Goal: Task Accomplishment & Management: Use online tool/utility

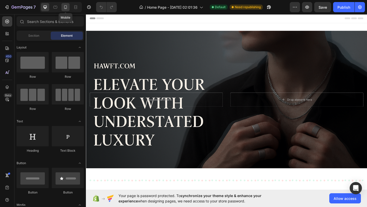
click at [67, 7] on icon at bounding box center [65, 7] width 5 height 5
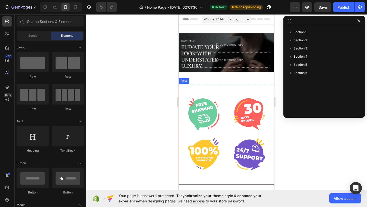
click at [228, 93] on div "Image Image Image Image Row Row" at bounding box center [225, 134] width 95 height 101
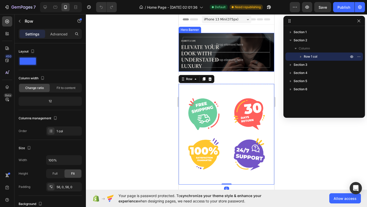
click at [240, 69] on div "Drop element here Drop element here" at bounding box center [225, 52] width 95 height 39
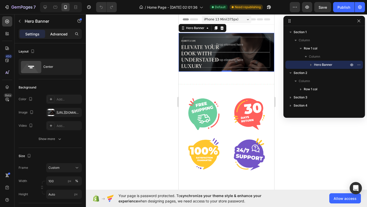
click at [55, 33] on p "Advanced" at bounding box center [58, 33] width 17 height 5
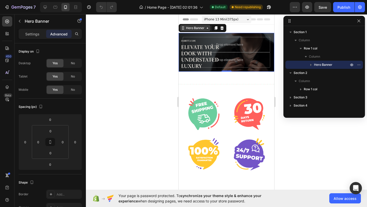
click at [194, 27] on div "Hero Banner" at bounding box center [195, 28] width 20 height 5
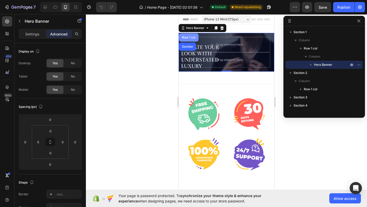
click at [190, 36] on div "Row 1 col" at bounding box center [189, 37] width 16 height 3
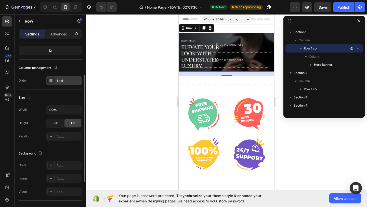
scroll to position [51, 0]
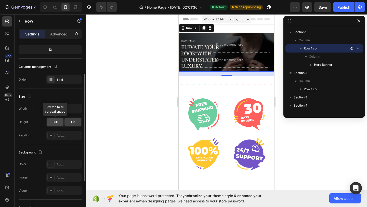
click at [57, 120] on span "Full" at bounding box center [54, 122] width 5 height 5
click at [74, 122] on span "Fit" at bounding box center [73, 122] width 4 height 5
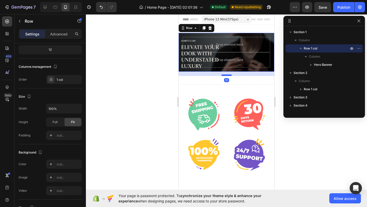
click at [226, 74] on div at bounding box center [226, 75] width 10 height 2
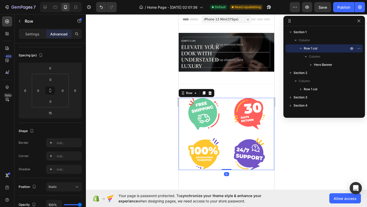
click at [225, 106] on div "Image Image Image Image Row 0" at bounding box center [225, 134] width 95 height 72
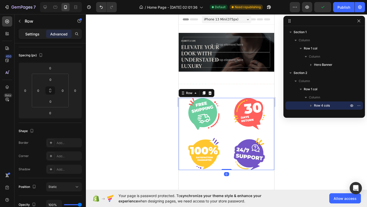
click at [37, 36] on p "Settings" at bounding box center [32, 33] width 14 height 5
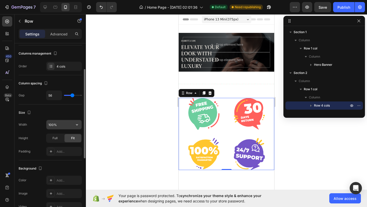
click at [54, 124] on input "100%" at bounding box center [63, 124] width 35 height 9
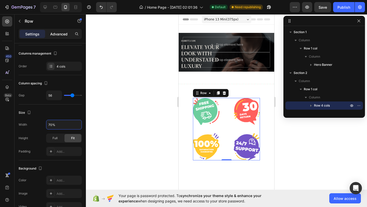
type input "70%"
click at [57, 37] on div "Advanced" at bounding box center [58, 34] width 25 height 8
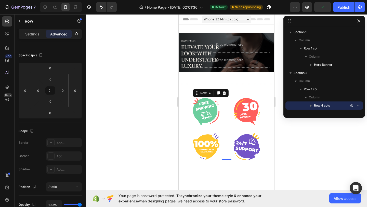
click at [158, 154] on div at bounding box center [226, 110] width 281 height 192
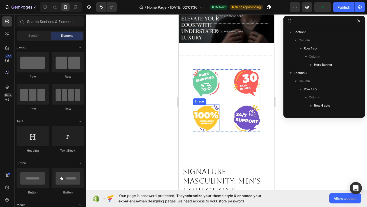
scroll to position [0, 0]
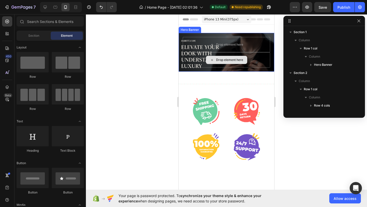
click at [195, 67] on div "Drop element here" at bounding box center [226, 59] width 87 height 15
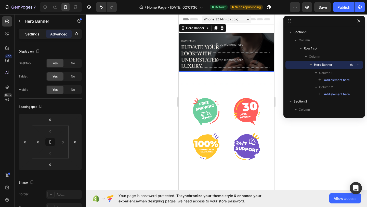
click at [34, 33] on p "Settings" at bounding box center [32, 33] width 14 height 5
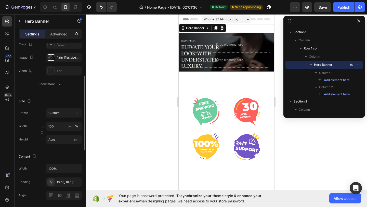
scroll to position [62, 0]
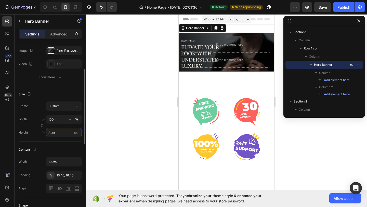
click at [58, 133] on input "Auto" at bounding box center [64, 132] width 36 height 9
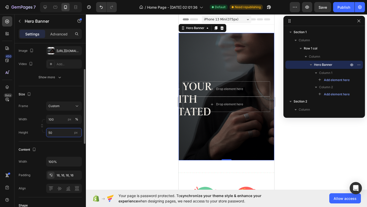
type input "5"
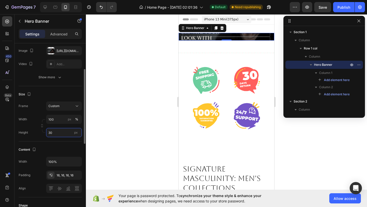
type input "3"
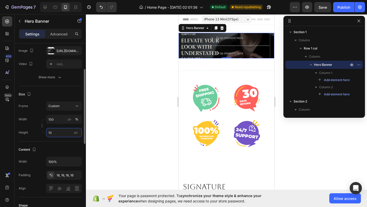
type input "1"
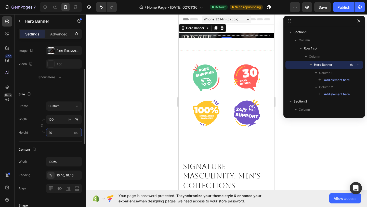
type input "2"
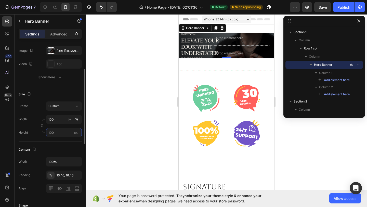
click at [60, 129] on input "100" at bounding box center [64, 132] width 36 height 9
click at [60, 130] on input "100" at bounding box center [64, 132] width 36 height 9
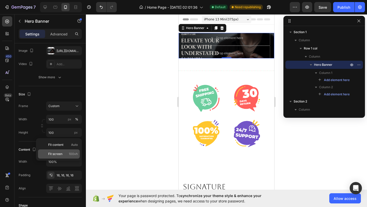
click at [63, 153] on p "Fit screen 100vh" at bounding box center [63, 153] width 30 height 5
type input "100 vh"
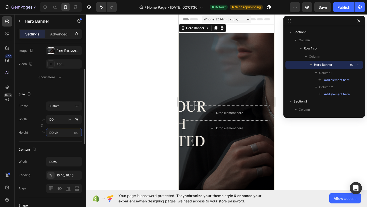
click at [63, 131] on input "100 vh" at bounding box center [64, 132] width 36 height 9
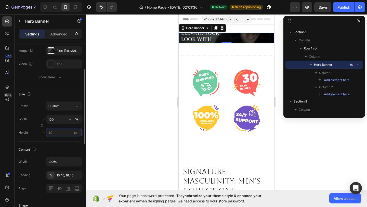
type input "4"
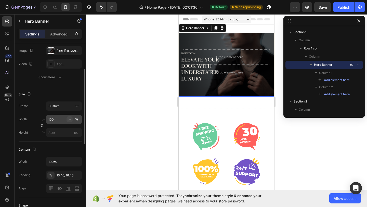
click at [69, 121] on div "px" at bounding box center [70, 119] width 4 height 5
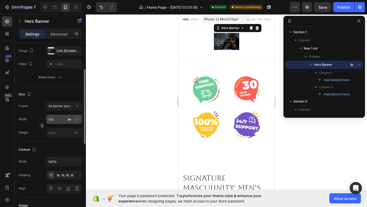
click at [77, 120] on div "%" at bounding box center [76, 119] width 3 height 5
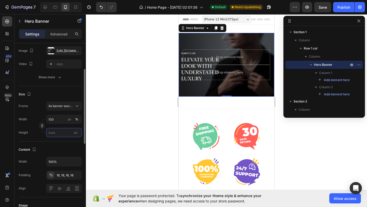
click at [60, 131] on input "px" at bounding box center [64, 132] width 36 height 9
type input "1"
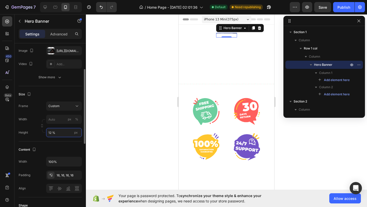
type input "1 %"
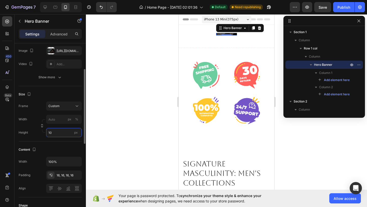
type input "1"
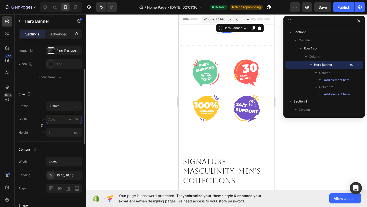
click at [63, 120] on input "px %" at bounding box center [64, 119] width 36 height 9
click at [75, 120] on div "%" at bounding box center [76, 119] width 3 height 5
click at [63, 119] on input "px %" at bounding box center [64, 119] width 36 height 9
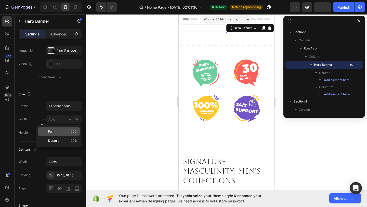
click at [68, 133] on p "Full 100%" at bounding box center [63, 131] width 30 height 5
type input "100"
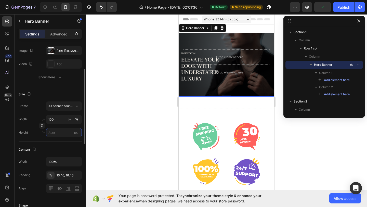
click at [61, 132] on input "px" at bounding box center [64, 132] width 36 height 9
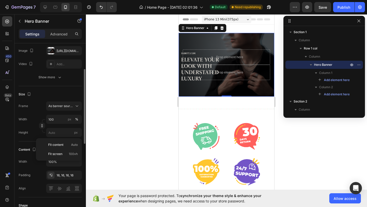
click at [48, 94] on div "Size" at bounding box center [50, 94] width 63 height 8
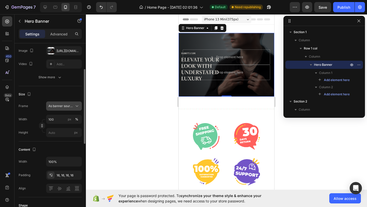
click at [72, 108] on span "As banner source" at bounding box center [60, 106] width 25 height 5
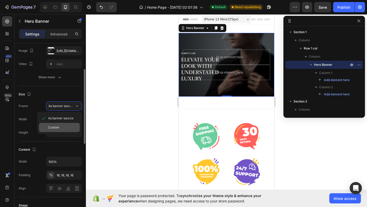
click at [67, 124] on div "Custom" at bounding box center [59, 127] width 41 height 9
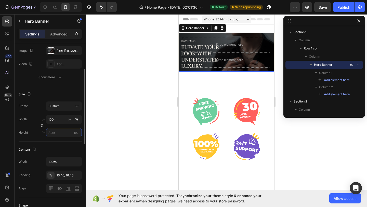
click at [59, 131] on input "px" at bounding box center [64, 132] width 36 height 9
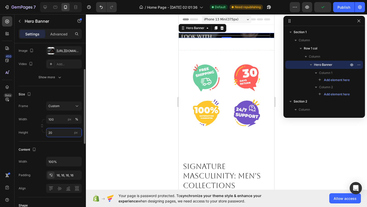
type input "2"
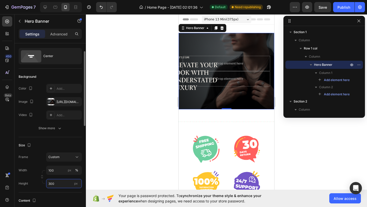
scroll to position [10, 0]
click at [57, 129] on div "Show more" at bounding box center [50, 128] width 24 height 5
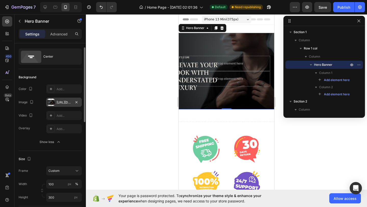
click at [52, 103] on div at bounding box center [50, 102] width 7 height 7
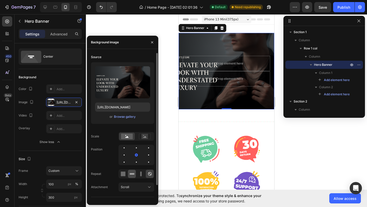
click at [132, 175] on icon at bounding box center [131, 173] width 5 height 5
click at [125, 174] on icon at bounding box center [122, 173] width 5 height 5
click at [123, 174] on icon at bounding box center [122, 173] width 5 height 5
click at [124, 155] on div at bounding box center [123, 154] width 1 height 1
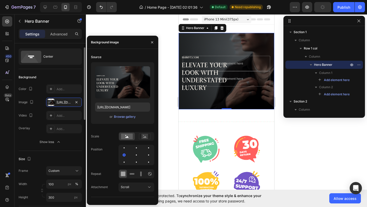
click at [27, 148] on div "Background The changes might be hidden by the video. Color Add... Image [URL][D…" at bounding box center [50, 110] width 63 height 82
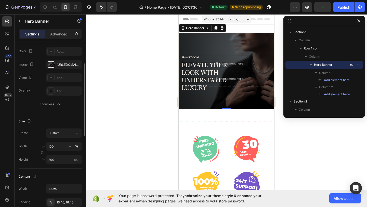
scroll to position [48, 0]
click at [57, 159] on input "300" at bounding box center [64, 158] width 36 height 9
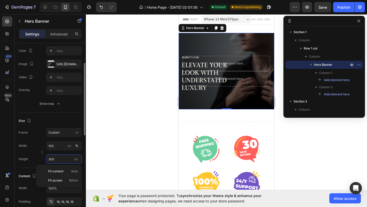
click at [57, 159] on input "300" at bounding box center [64, 158] width 36 height 9
click at [39, 120] on div "Size" at bounding box center [50, 121] width 63 height 8
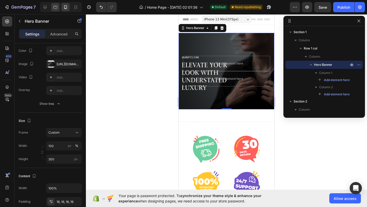
click at [55, 5] on icon at bounding box center [55, 7] width 5 height 5
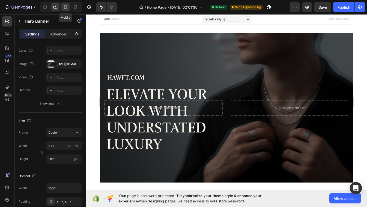
click at [64, 7] on icon at bounding box center [65, 7] width 3 height 4
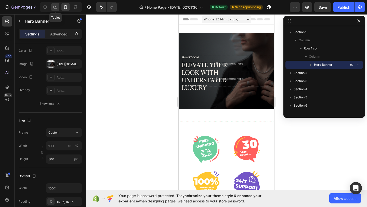
scroll to position [1, 0]
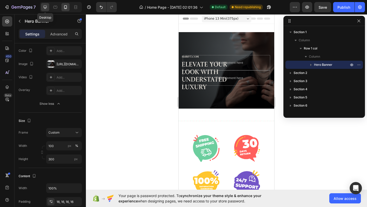
click at [47, 7] on icon at bounding box center [45, 7] width 3 height 3
type input "587"
type input "1200"
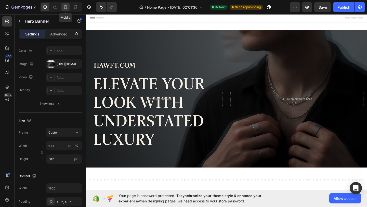
click at [63, 8] on icon at bounding box center [65, 7] width 5 height 5
type input "300"
type input "100%"
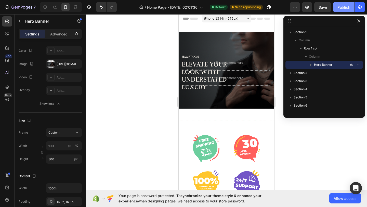
click at [345, 7] on div "Publish" at bounding box center [343, 7] width 13 height 5
click at [194, 46] on div "Background Image" at bounding box center [225, 70] width 95 height 76
click at [191, 41] on div "Background Image" at bounding box center [225, 70] width 95 height 76
click at [216, 46] on div "Background Image" at bounding box center [225, 70] width 95 height 76
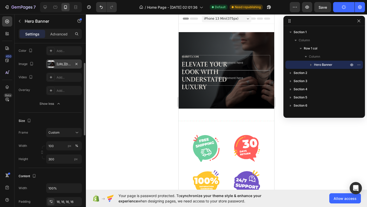
click at [51, 63] on div at bounding box center [50, 63] width 7 height 7
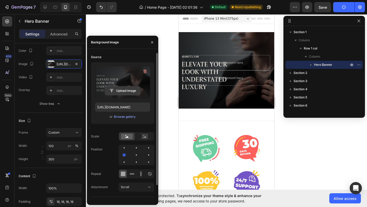
click at [116, 92] on input "file" at bounding box center [122, 90] width 35 height 9
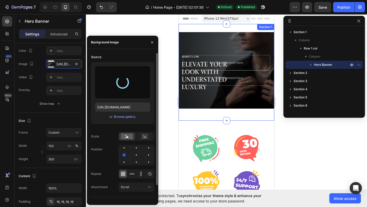
type input "[URL][DOMAIN_NAME]"
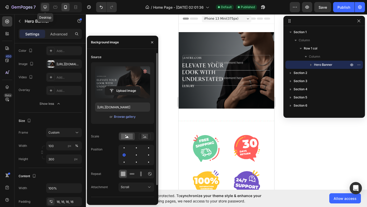
click at [45, 9] on icon at bounding box center [45, 7] width 5 height 5
type input "587"
type input "1200"
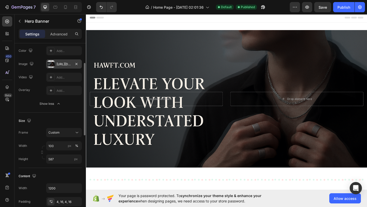
click at [50, 65] on div at bounding box center [50, 63] width 7 height 7
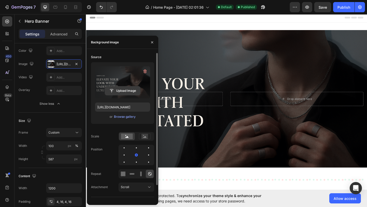
click at [116, 89] on input "file" at bounding box center [122, 90] width 35 height 9
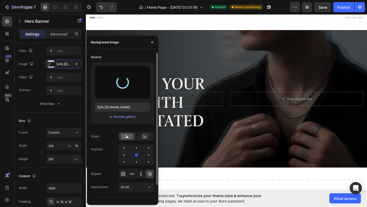
type input "[URL][DOMAIN_NAME]"
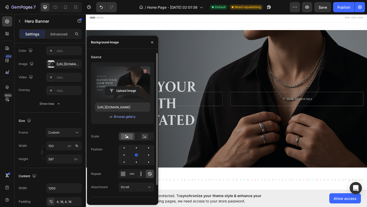
click at [233, 69] on div "Background Image" at bounding box center [238, 105] width 305 height 149
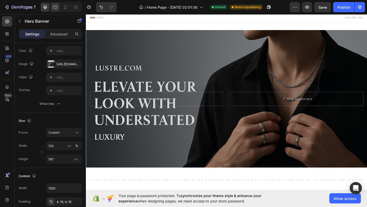
click at [55, 9] on icon at bounding box center [55, 7] width 5 height 5
type input "100%"
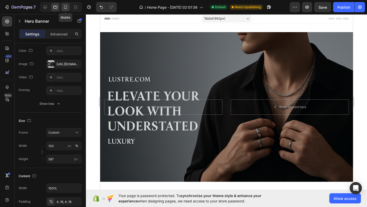
click at [65, 9] on icon at bounding box center [65, 7] width 5 height 5
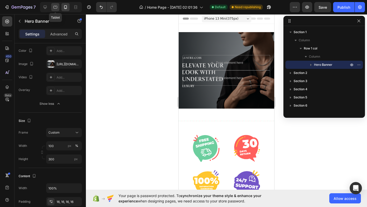
click at [55, 8] on icon at bounding box center [55, 7] width 5 height 5
type input "587"
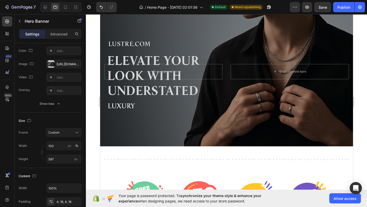
scroll to position [97, 0]
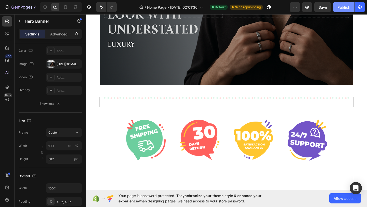
click at [342, 9] on div "Publish" at bounding box center [343, 7] width 13 height 5
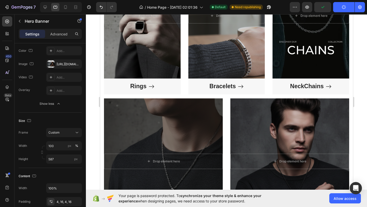
scroll to position [395, 0]
